Goal: Information Seeking & Learning: Learn about a topic

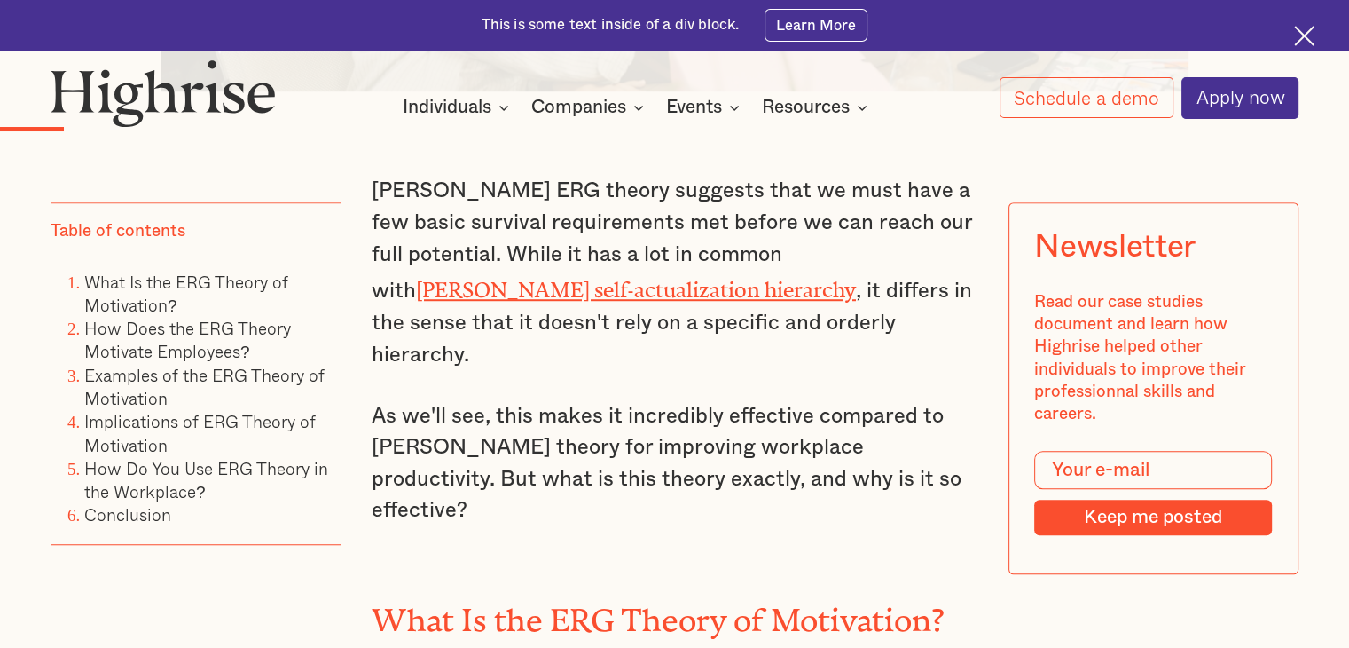
scroll to position [1242, 0]
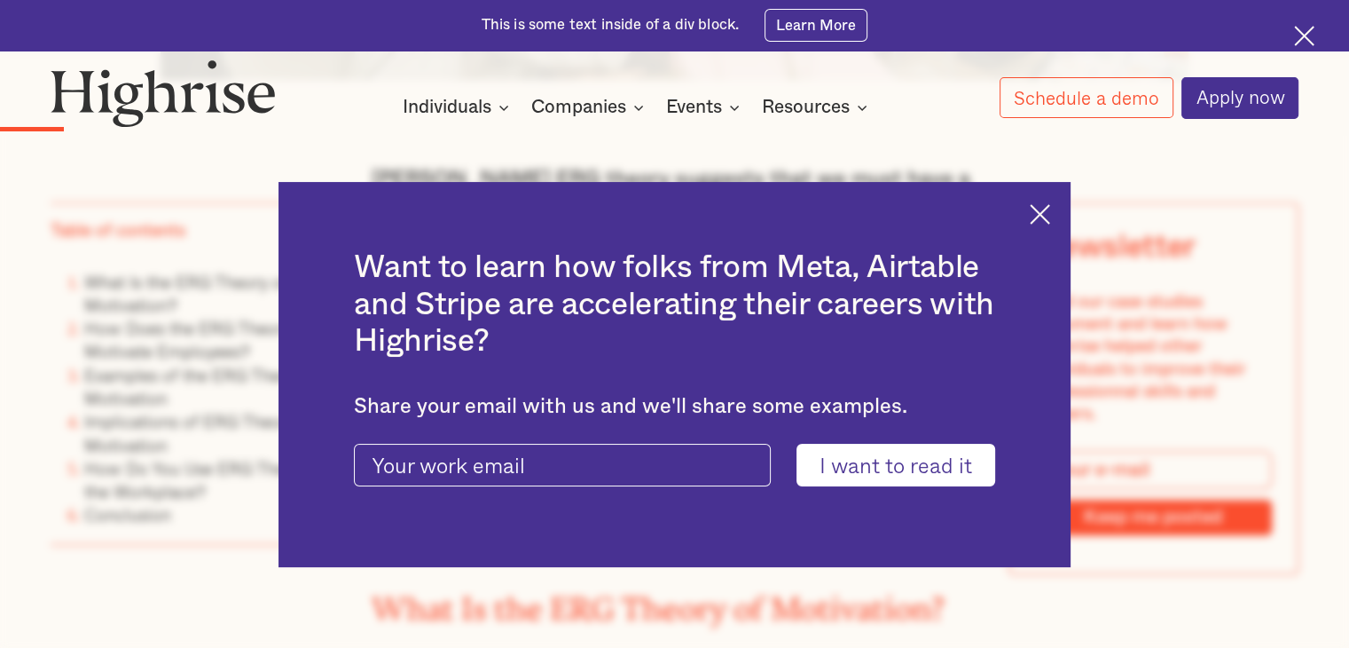
click at [1049, 210] on img at bounding box center [1040, 214] width 20 height 20
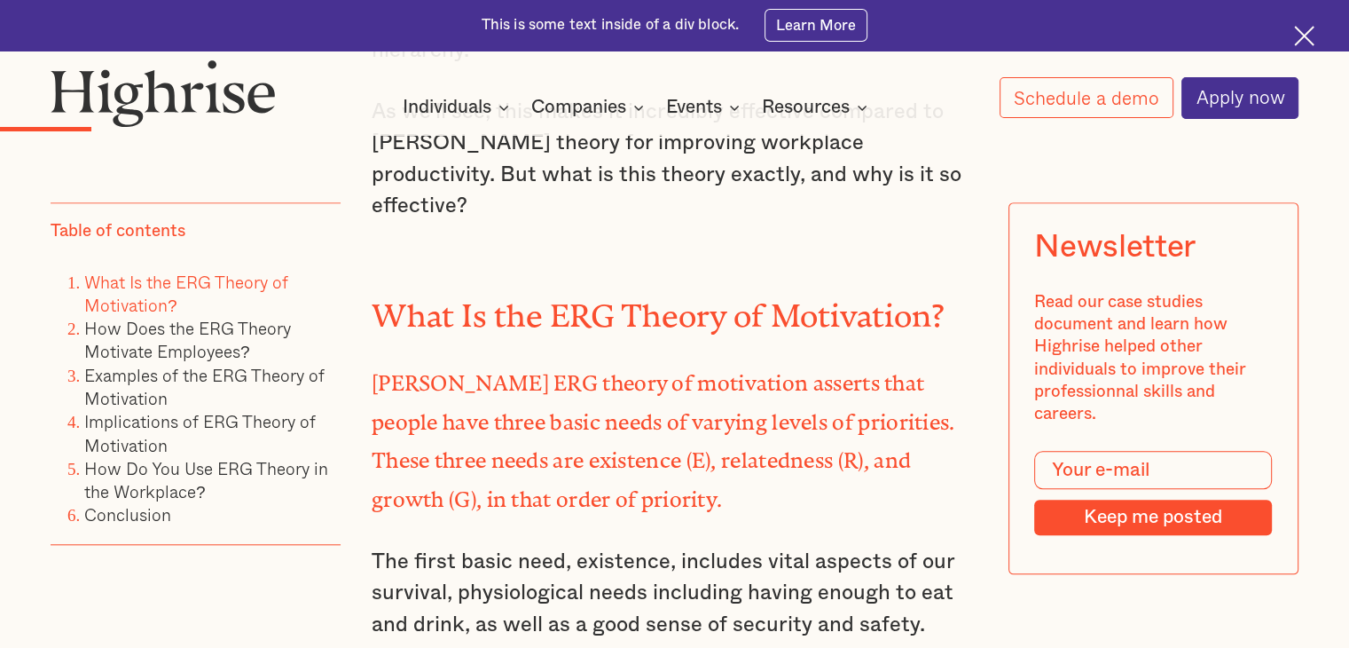
scroll to position [1419, 0]
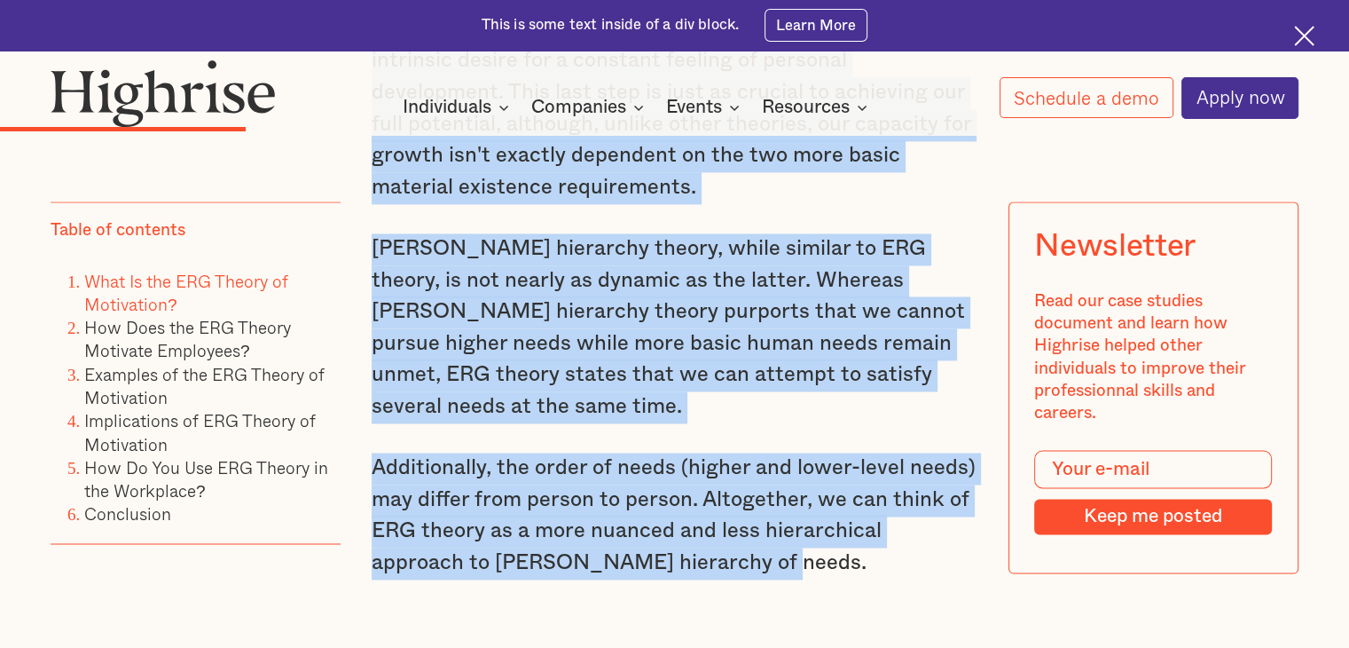
drag, startPoint x: 371, startPoint y: 381, endPoint x: 673, endPoint y: 355, distance: 303.6
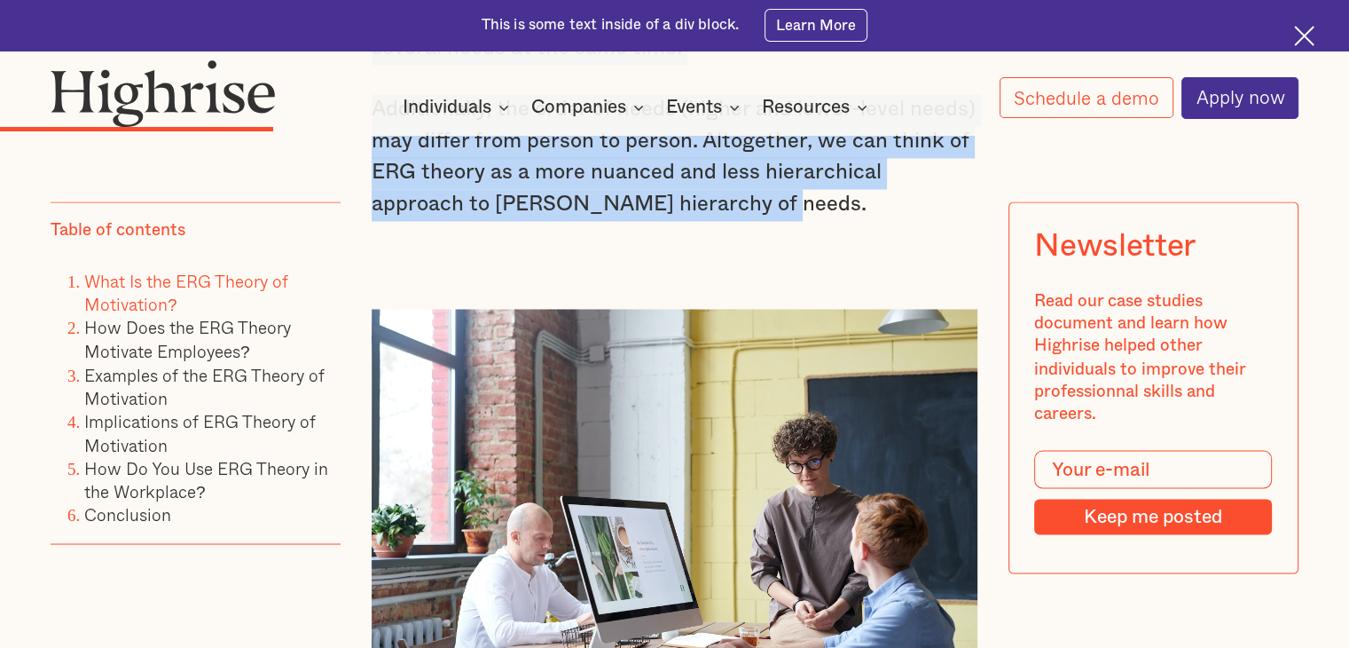
scroll to position [2839, 0]
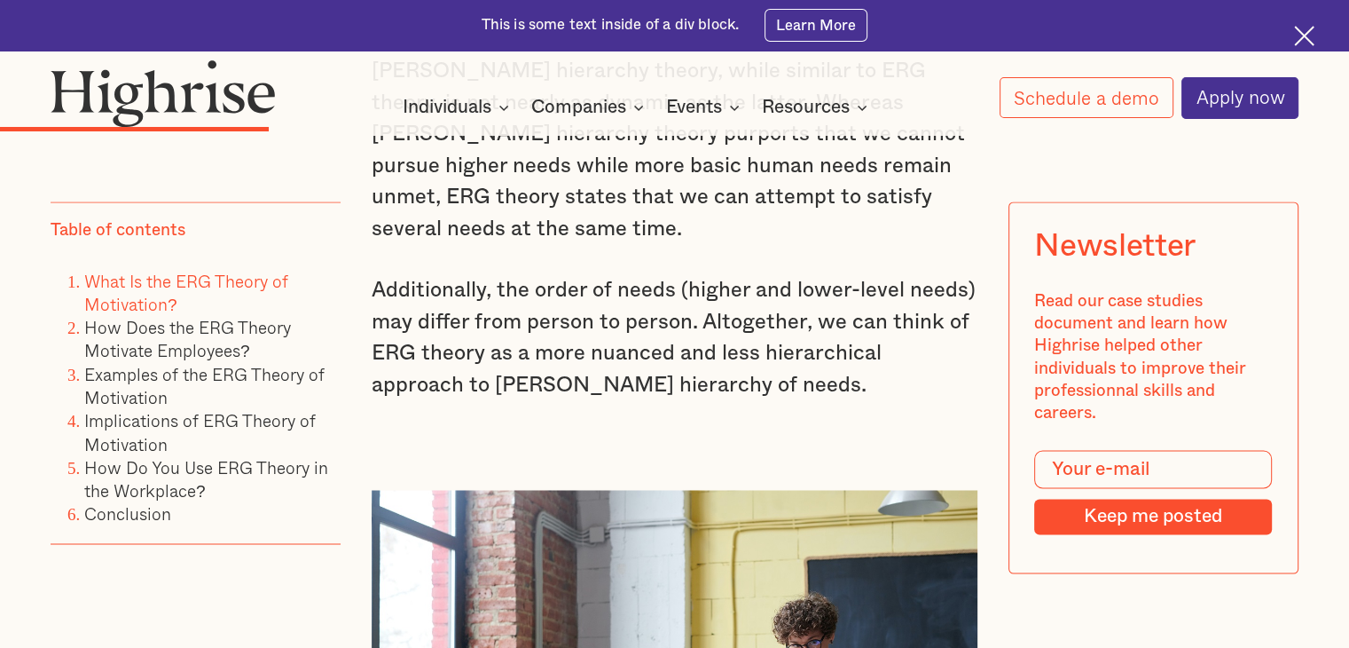
click at [710, 275] on p "Additionally, the order of needs (higher and lower-level needs) may differ from…" at bounding box center [675, 338] width 606 height 127
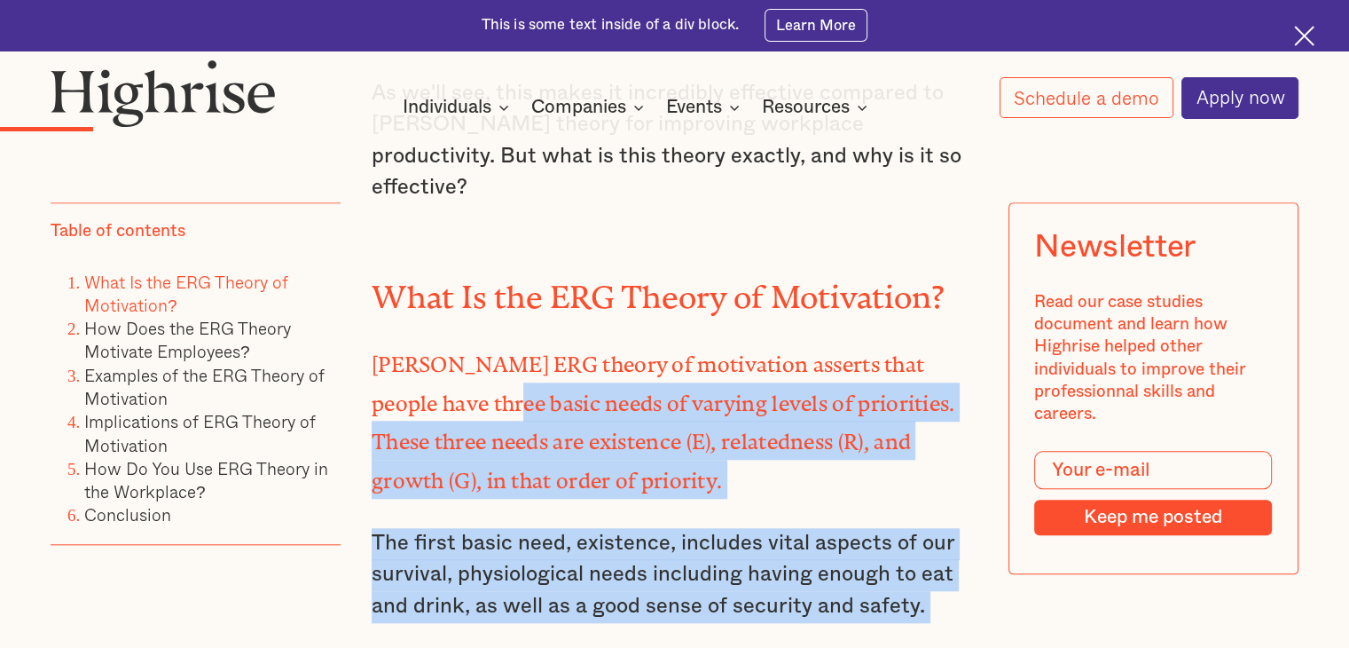
scroll to position [1508, 0]
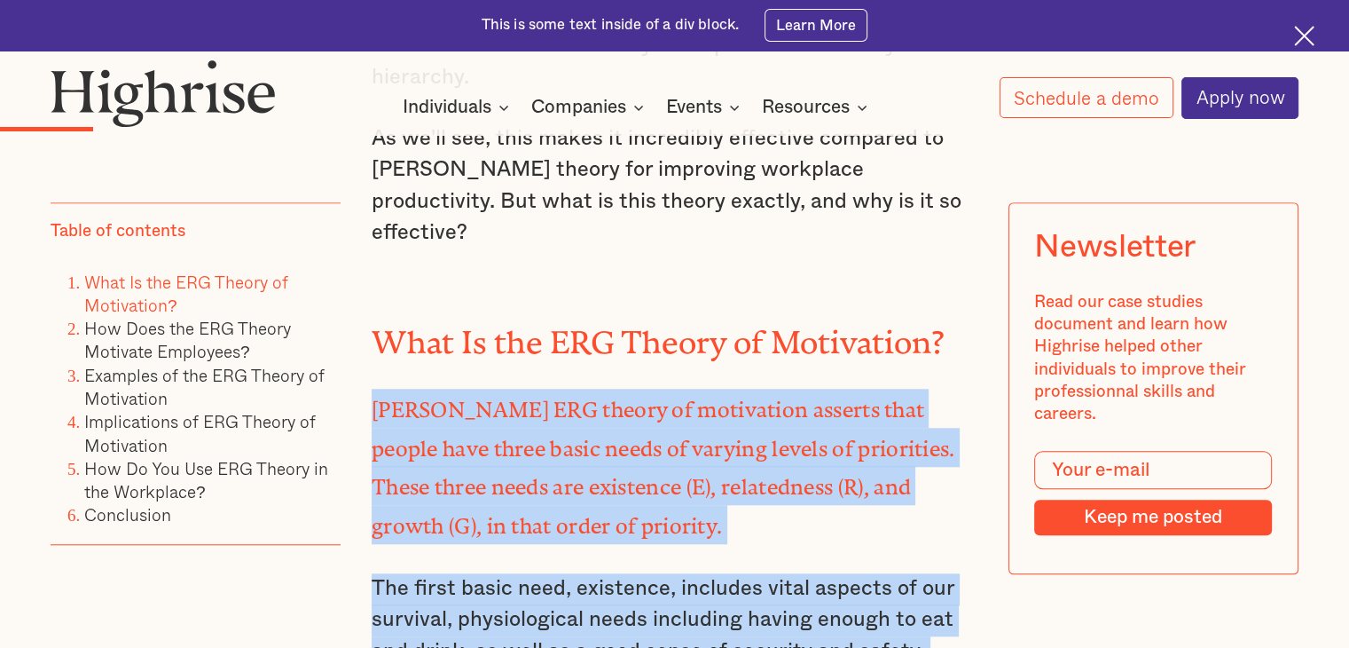
drag, startPoint x: 704, startPoint y: 171, endPoint x: 368, endPoint y: 275, distance: 351.9
click at [468, 389] on p "[PERSON_NAME] ERG theory of motivation asserts that people have three basic nee…" at bounding box center [675, 466] width 606 height 155
copy div "Loremips'd SIT ametco ad elitseddoe tempori utla etdolo magn aliqu enima minim …"
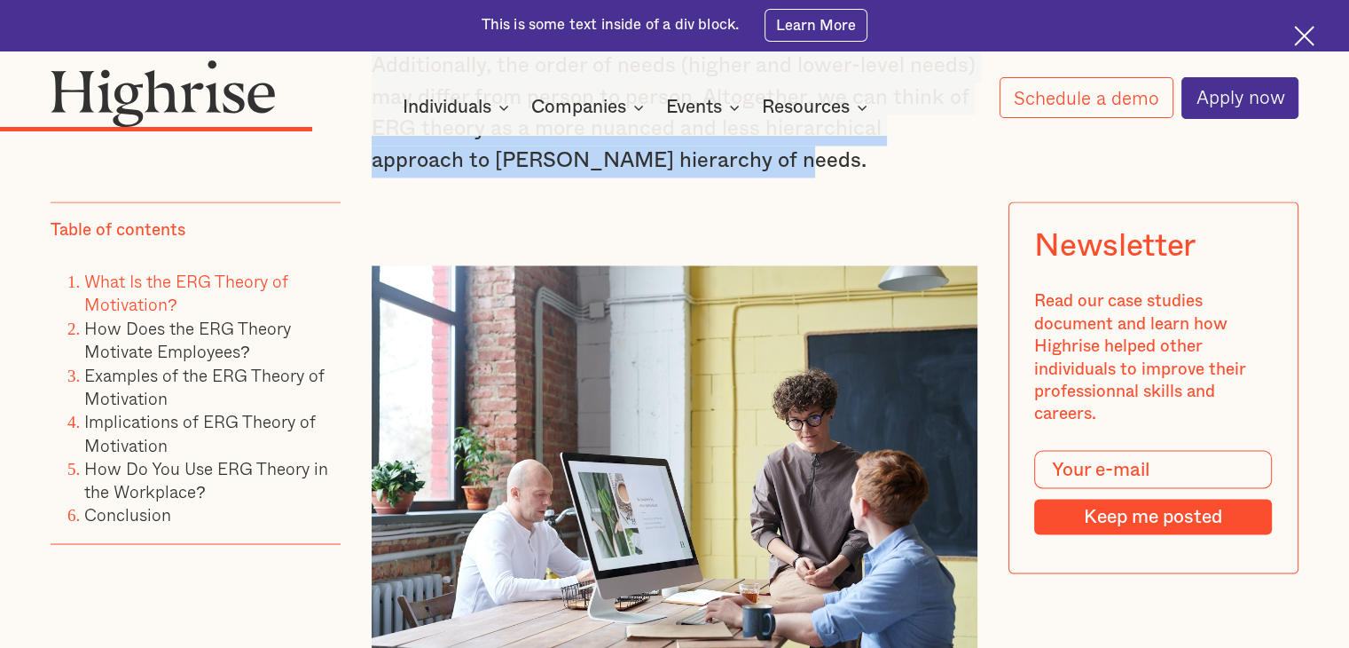
scroll to position [3460, 0]
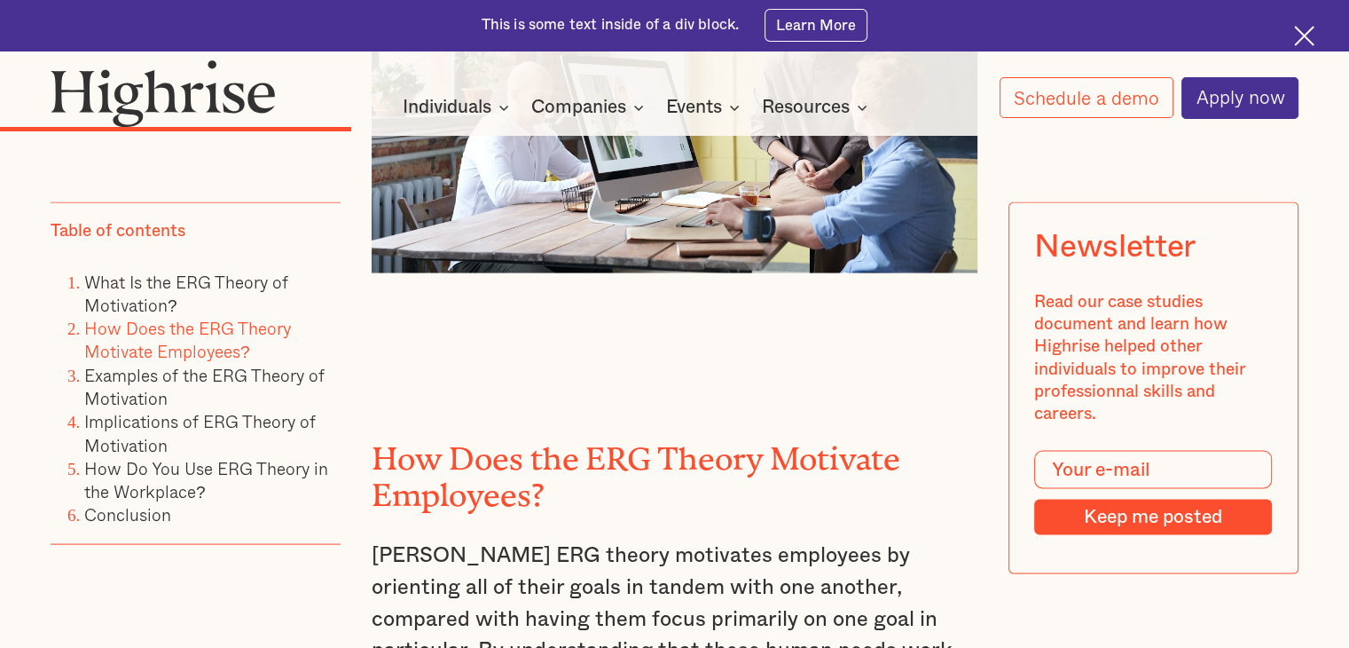
click at [776, 433] on h2 "How Does the ERG Theory Motivate Employees?" at bounding box center [675, 469] width 606 height 72
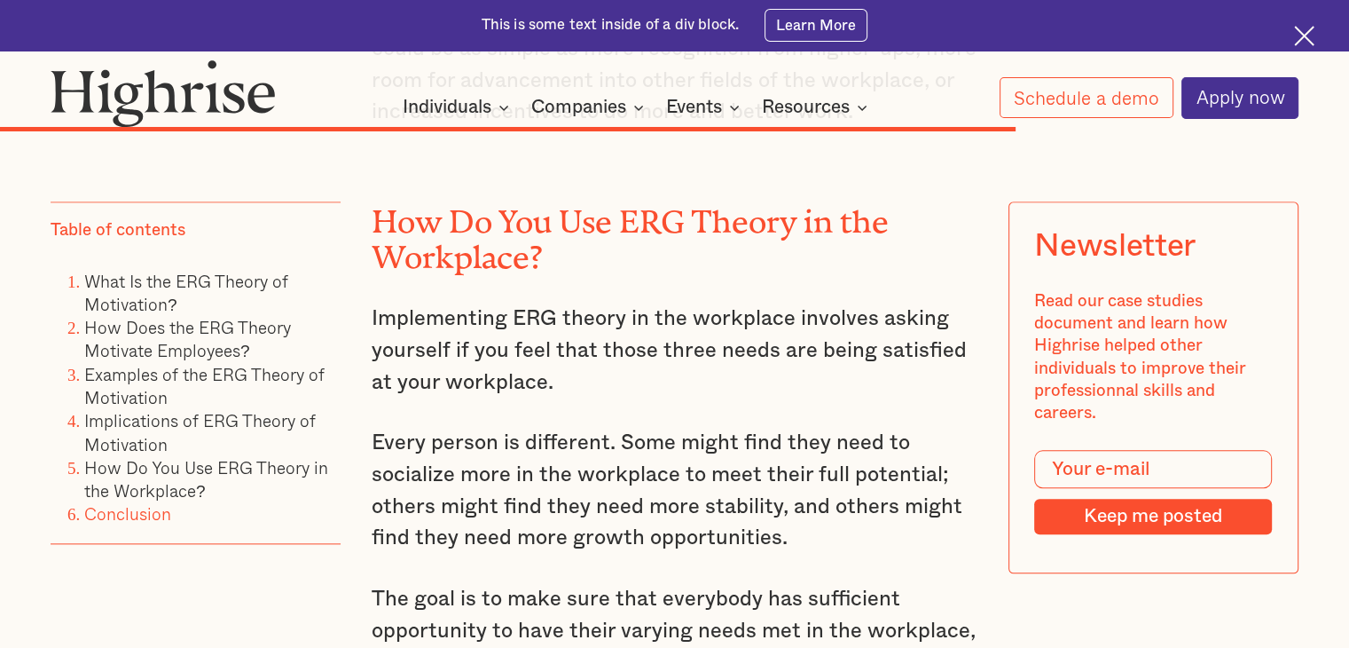
scroll to position [8516, 0]
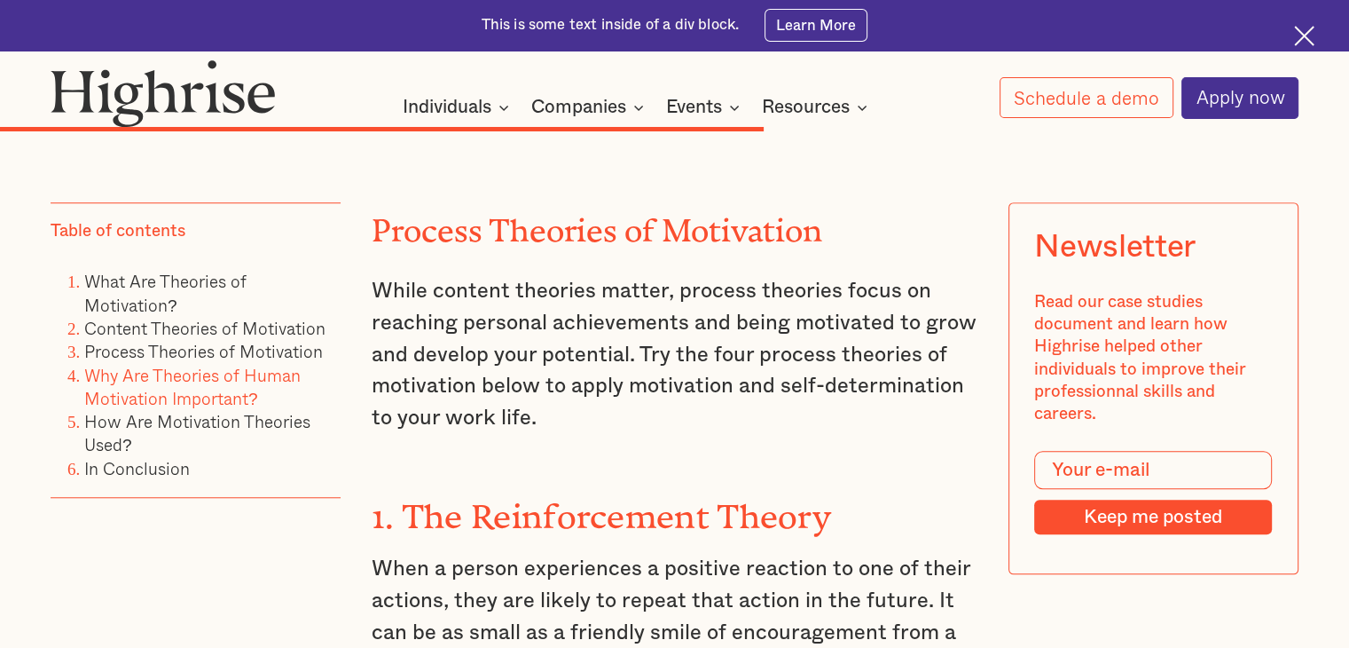
scroll to position [8073, 0]
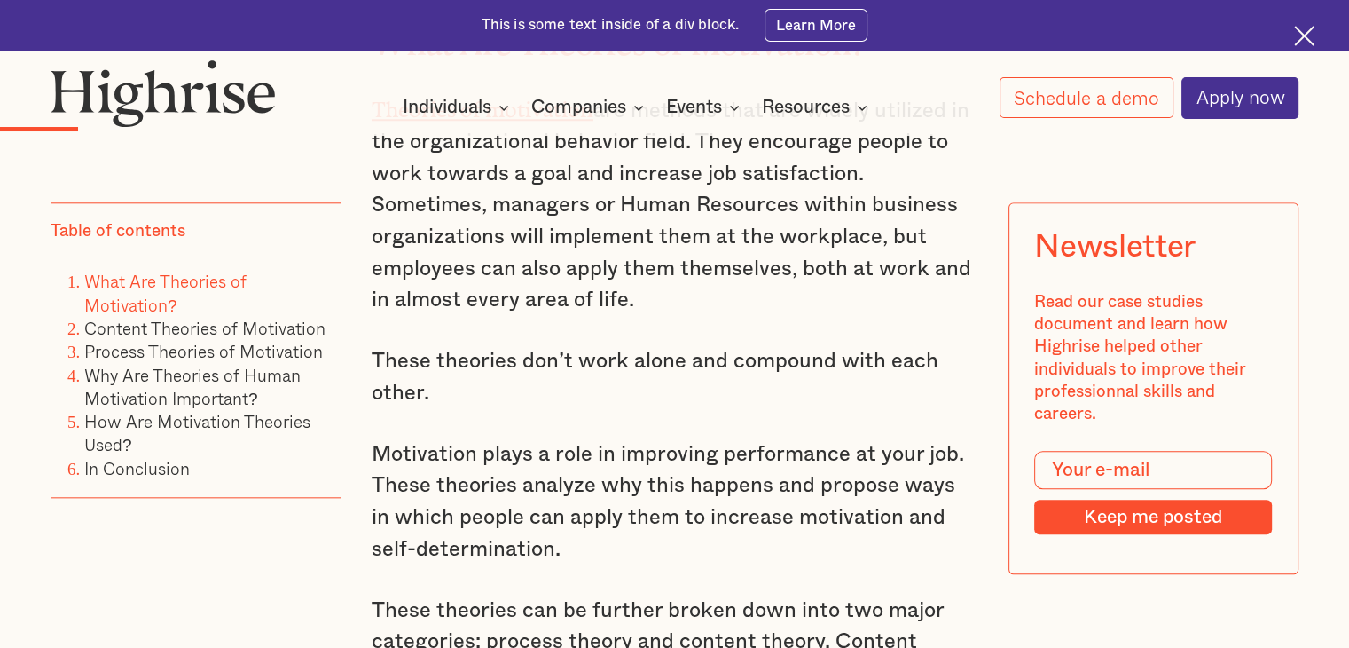
scroll to position [1774, 0]
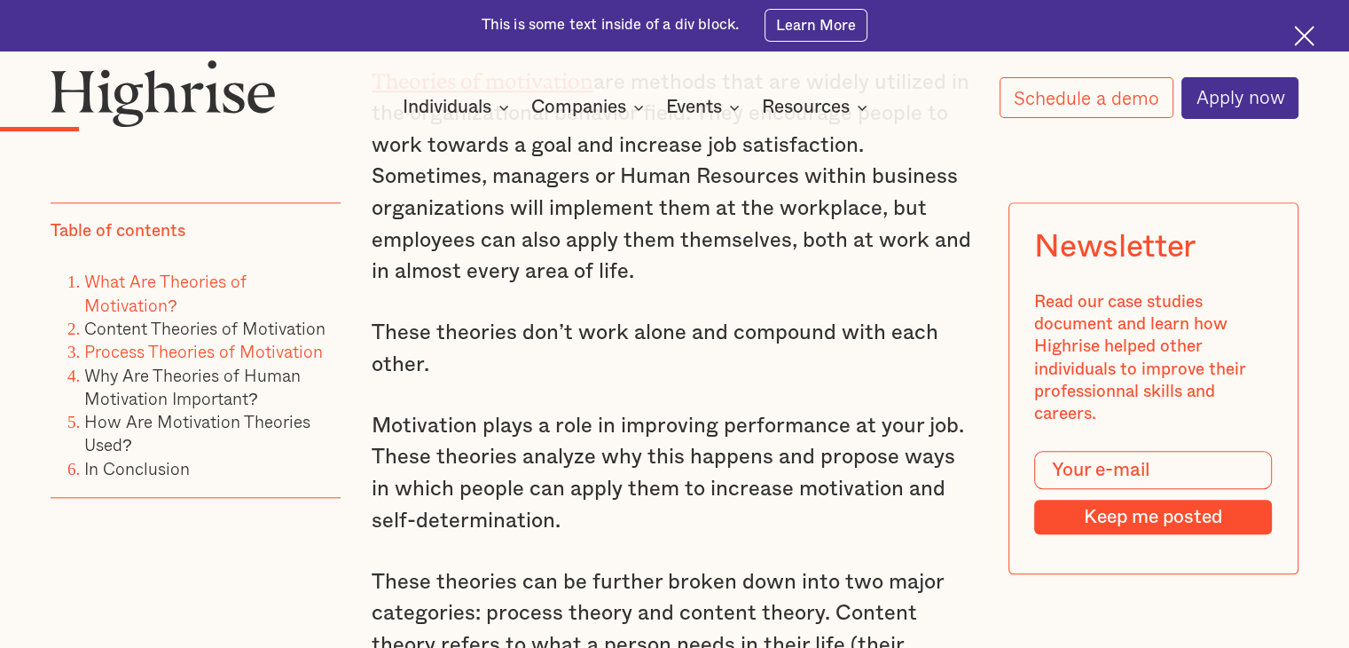
click at [208, 348] on link "Process Theories of Motivation" at bounding box center [203, 351] width 239 height 26
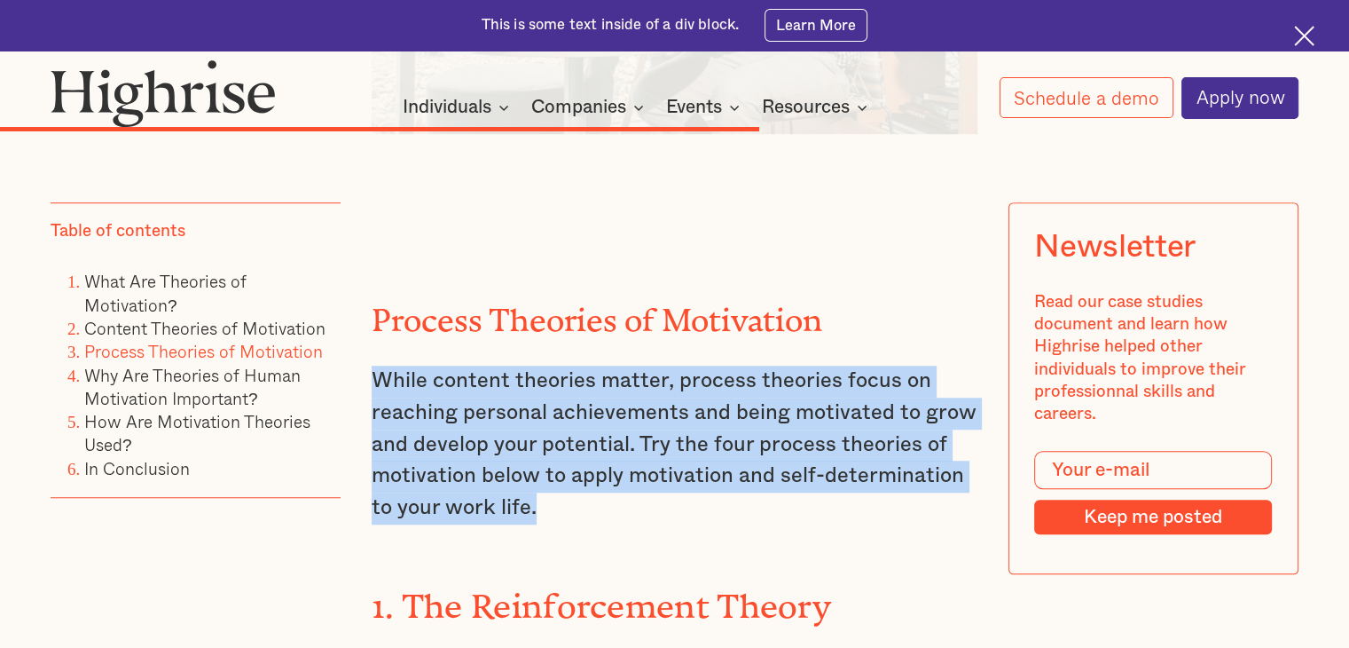
scroll to position [7963, 0]
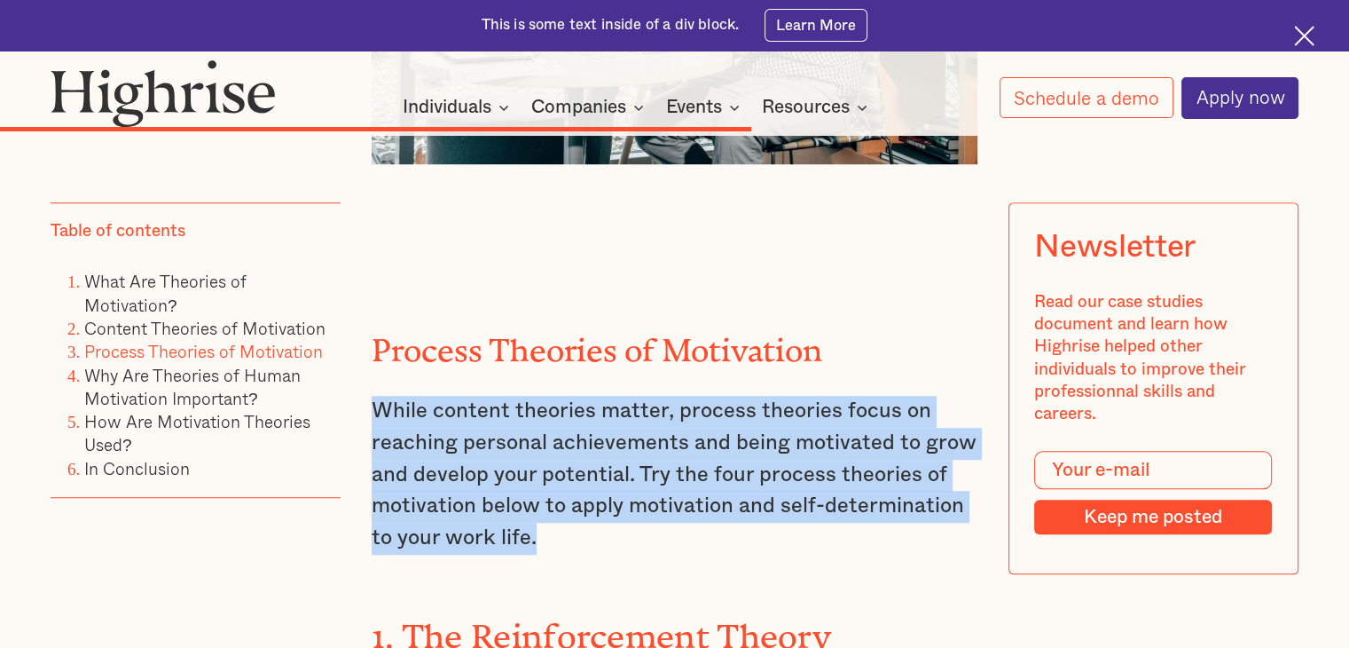
drag, startPoint x: 373, startPoint y: 245, endPoint x: 684, endPoint y: 279, distance: 313.3
click at [684, 396] on p "While content theories matter, process theories focus on reaching personal achi…" at bounding box center [675, 475] width 606 height 158
copy p "While content theories matter, process theories focus on reaching personal achi…"
